Goal: Information Seeking & Learning: Check status

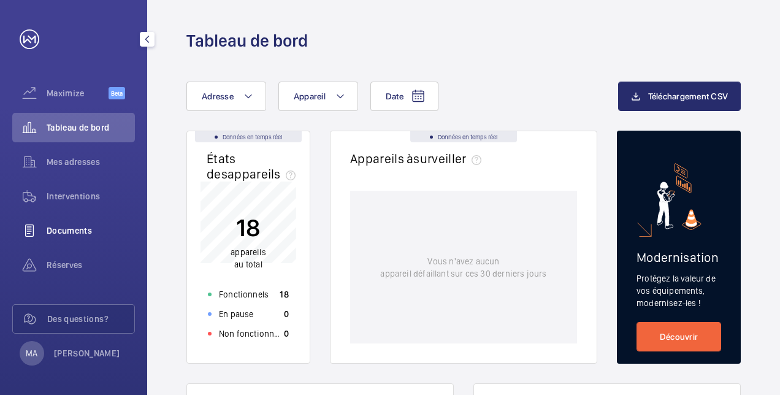
click at [91, 238] on div "Documents" at bounding box center [73, 230] width 123 height 29
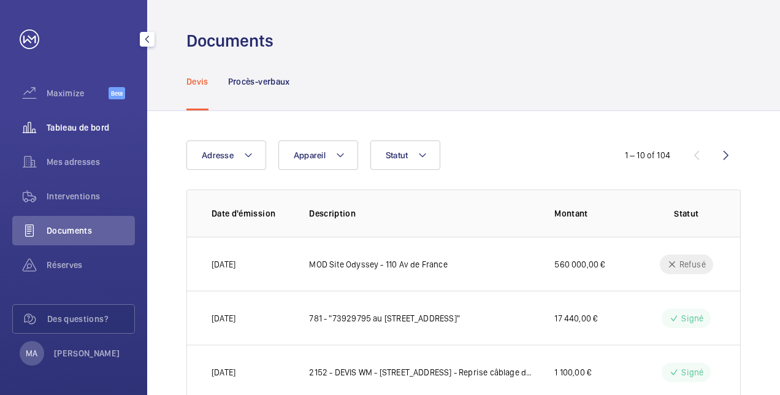
click at [77, 135] on div "Tableau de bord" at bounding box center [73, 127] width 123 height 29
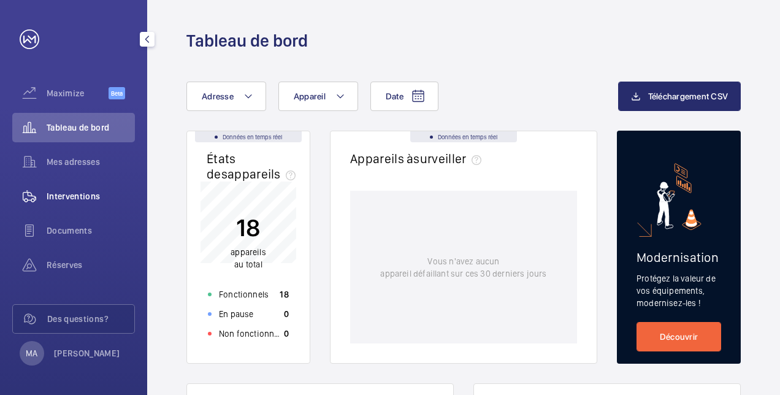
click at [67, 207] on div "Interventions" at bounding box center [73, 195] width 123 height 29
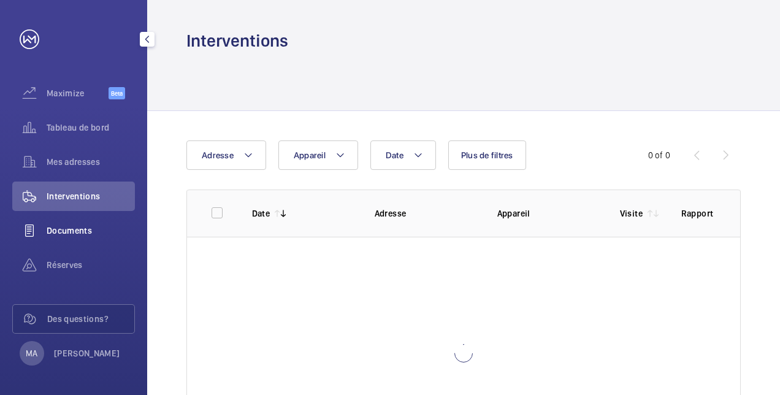
click at [69, 225] on span "Documents" at bounding box center [91, 230] width 88 height 12
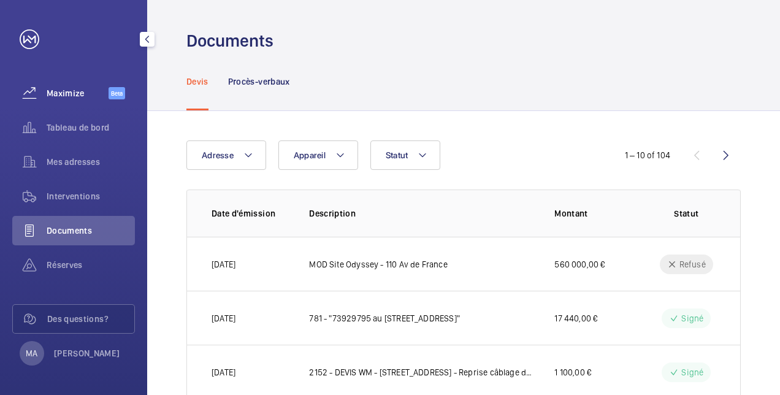
click at [63, 96] on span "Maximize" at bounding box center [78, 93] width 62 height 12
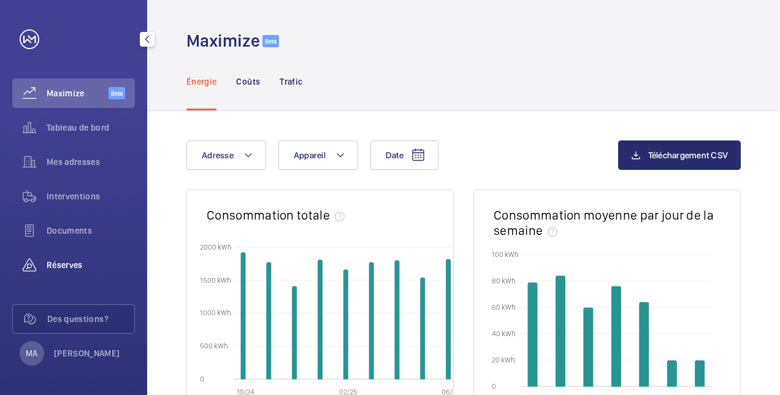
click at [69, 269] on span "Réserves" at bounding box center [91, 265] width 88 height 12
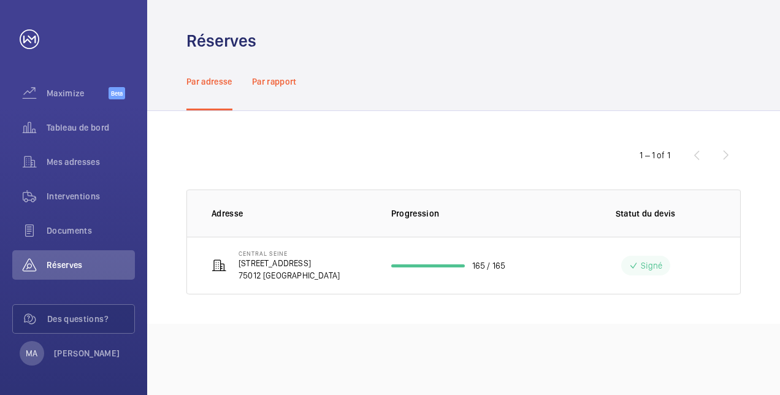
click at [270, 80] on p "Par rapport" at bounding box center [274, 81] width 45 height 12
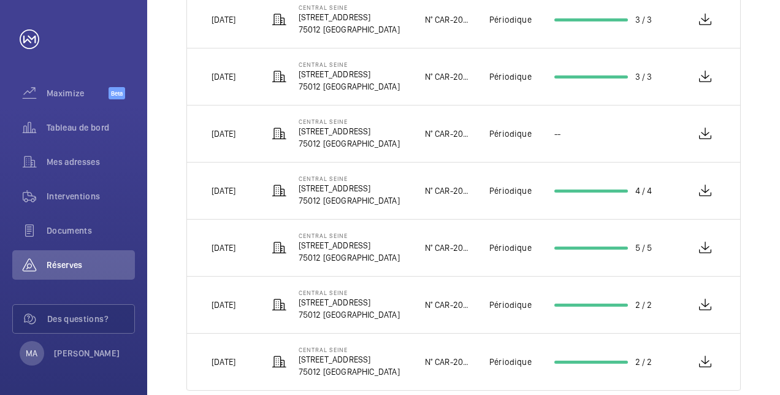
scroll to position [440, 0]
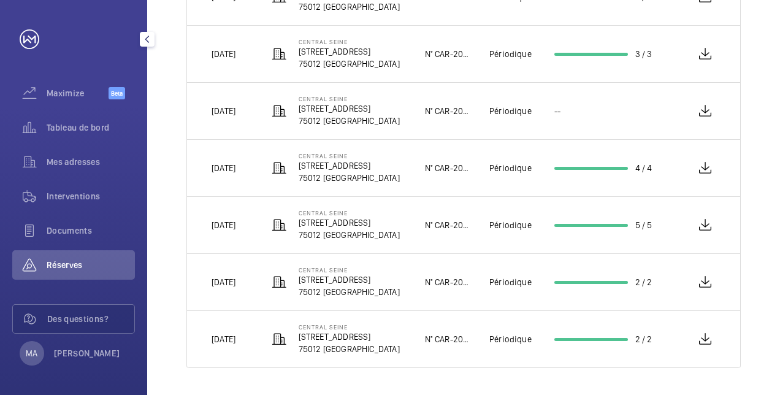
click at [78, 245] on div "Documents" at bounding box center [73, 233] width 123 height 34
click at [74, 239] on div "Documents" at bounding box center [73, 230] width 123 height 29
